Goal: Information Seeking & Learning: Check status

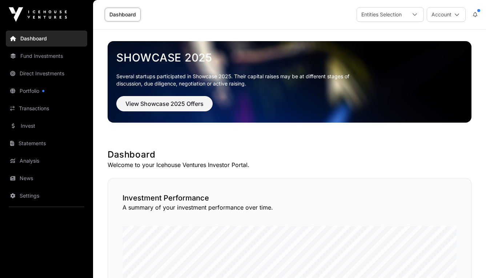
click at [35, 90] on link "Portfolio" at bounding box center [47, 91] width 82 height 16
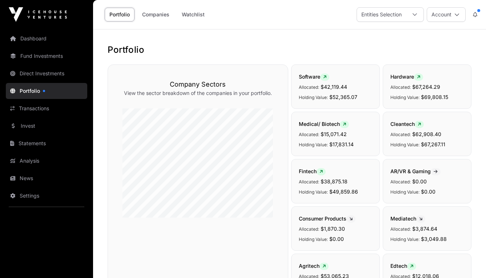
click at [478, 16] on button at bounding box center [475, 15] width 13 height 14
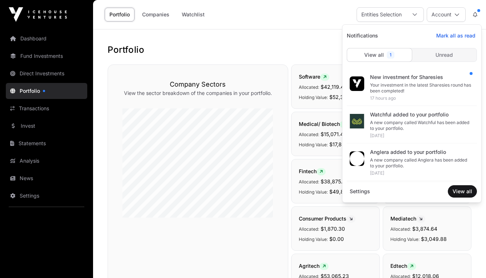
click at [437, 86] on div "Your investment in the latest Sharesies round has been completed!" at bounding box center [420, 88] width 101 height 12
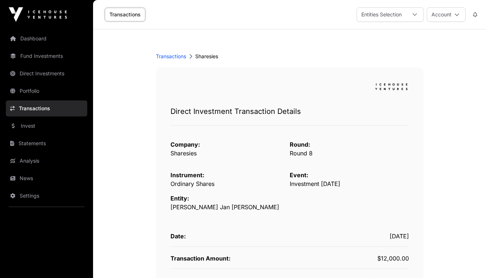
click at [39, 39] on link "Dashboard" at bounding box center [47, 39] width 82 height 16
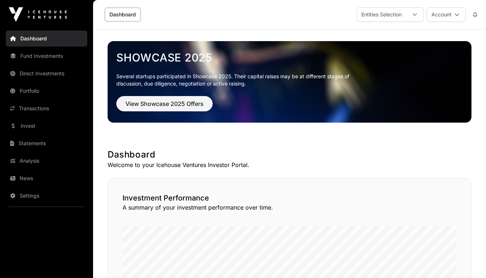
click at [48, 76] on link "Direct Investments" at bounding box center [47, 73] width 82 height 16
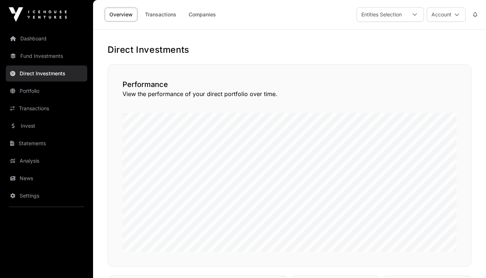
click at [210, 18] on link "Companies" at bounding box center [202, 15] width 37 height 14
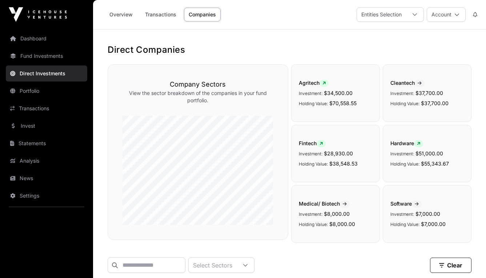
click at [51, 59] on link "Fund Investments" at bounding box center [47, 56] width 82 height 16
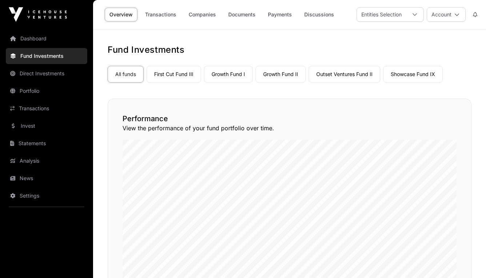
click at [203, 14] on link "Companies" at bounding box center [202, 15] width 37 height 14
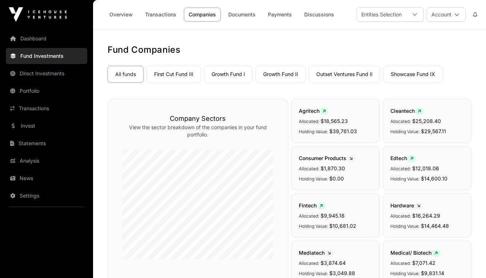
click at [48, 39] on link "Dashboard" at bounding box center [47, 39] width 82 height 16
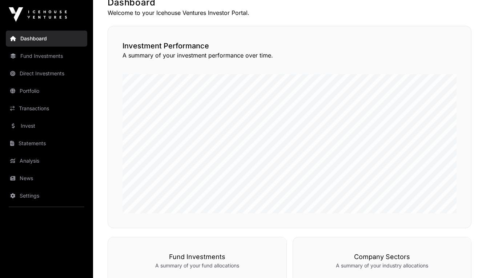
scroll to position [152, 0]
